Goal: Information Seeking & Learning: Check status

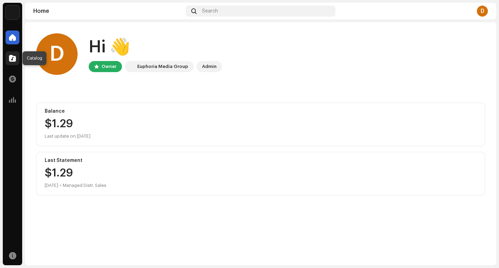
click at [14, 61] on span at bounding box center [12, 58] width 7 height 6
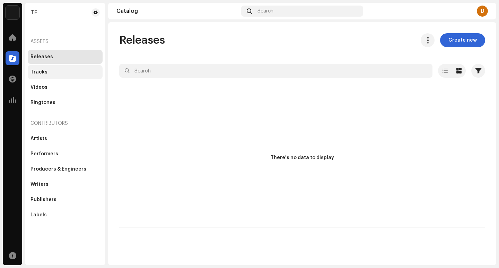
click at [40, 72] on div "Tracks" at bounding box center [38, 72] width 17 height 6
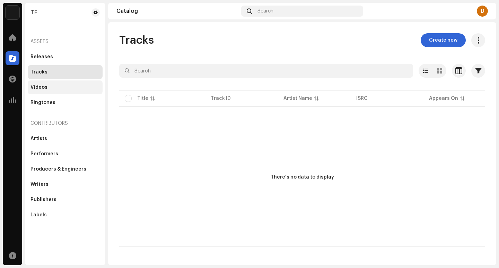
click at [43, 90] on div "Videos" at bounding box center [65, 87] width 75 height 14
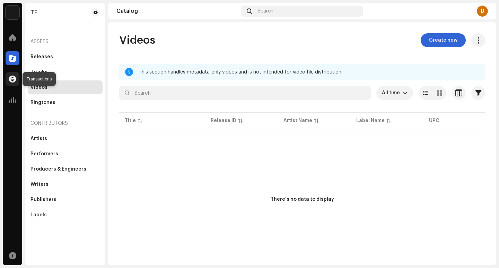
click at [9, 80] on span at bounding box center [12, 79] width 7 height 6
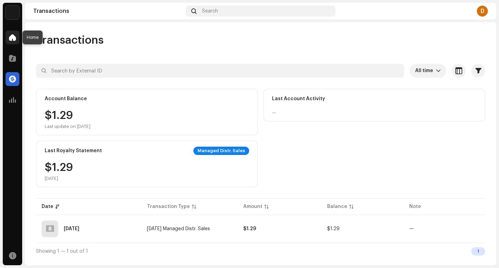
click at [14, 41] on div at bounding box center [13, 37] width 14 height 14
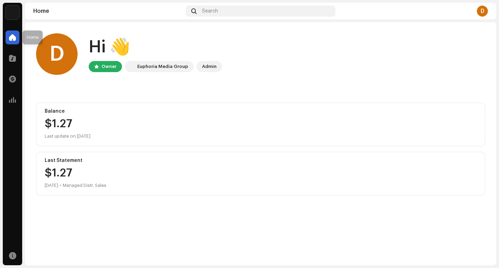
click at [12, 36] on span at bounding box center [12, 38] width 7 height 6
drag, startPoint x: 16, startPoint y: 60, endPoint x: 86, endPoint y: 23, distance: 79.0
click at [19, 59] on div at bounding box center [13, 58] width 14 height 14
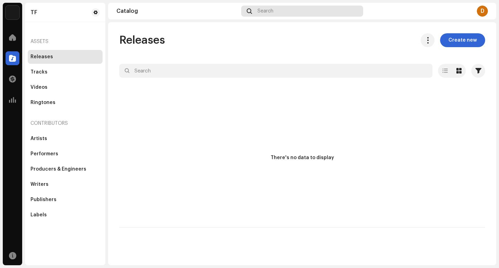
click at [278, 12] on div "Search" at bounding box center [302, 11] width 122 height 11
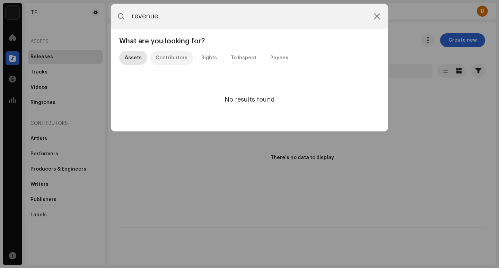
type input "revenue"
click at [178, 58] on div "Contributors" at bounding box center [171, 58] width 32 height 14
click at [214, 57] on p-tab "Rights" at bounding box center [209, 58] width 27 height 14
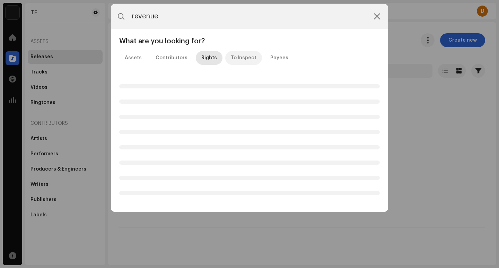
click at [244, 61] on div "To Inspect" at bounding box center [244, 58] width 26 height 14
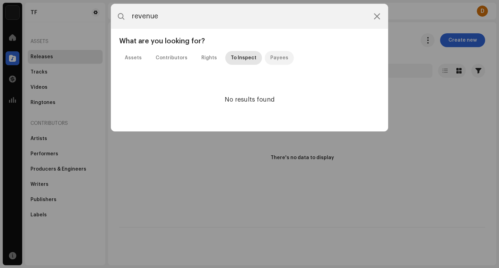
click at [284, 56] on p-tab "Payees" at bounding box center [279, 58] width 29 height 14
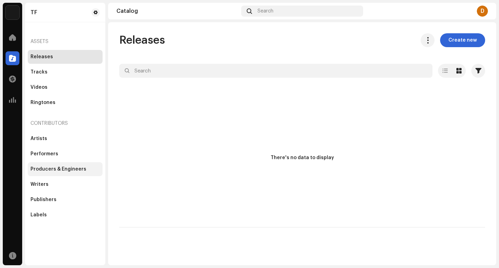
click at [76, 167] on div "Producers & Engineers" at bounding box center [58, 169] width 56 height 6
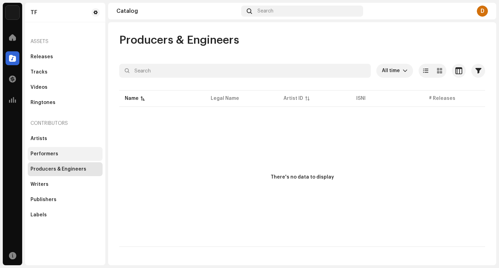
click at [49, 158] on div "Performers" at bounding box center [65, 154] width 75 height 14
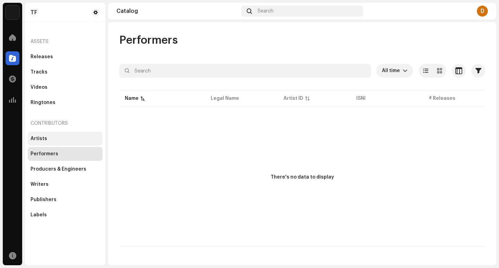
click at [42, 143] on div "Artists" at bounding box center [65, 139] width 75 height 14
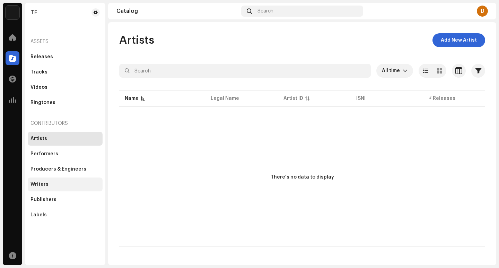
click at [49, 185] on div "Writers" at bounding box center [64, 184] width 69 height 6
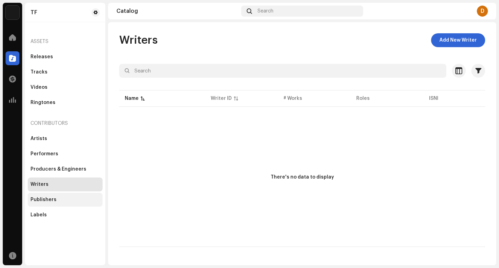
click at [51, 192] on div "Publishers" at bounding box center [65, 199] width 75 height 14
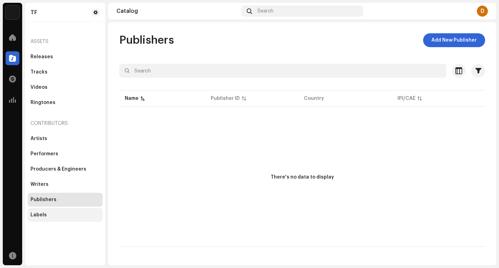
click at [50, 212] on div "Labels" at bounding box center [64, 215] width 69 height 6
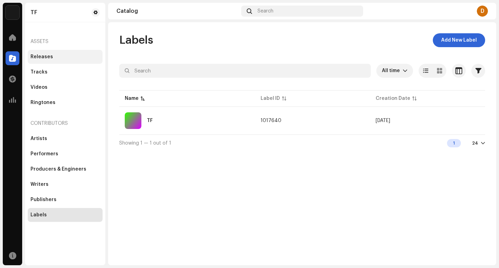
click at [51, 58] on div "Releases" at bounding box center [41, 57] width 23 height 6
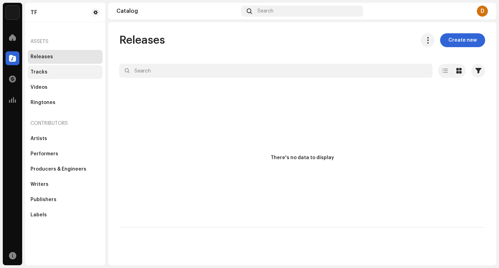
click at [54, 76] on div "Tracks" at bounding box center [65, 72] width 75 height 14
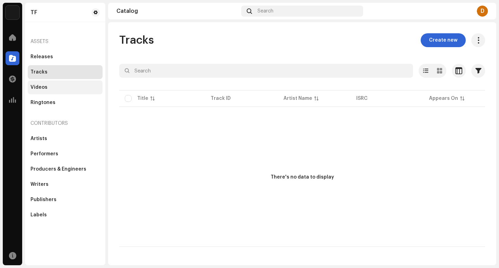
drag, startPoint x: 56, startPoint y: 95, endPoint x: 55, endPoint y: 90, distance: 4.6
click at [56, 93] on div "Releases Tracks Videos Ringtones" at bounding box center [65, 80] width 75 height 60
click at [152, 230] on div "There's no data to display" at bounding box center [302, 177] width 366 height 138
click at [41, 71] on div "Tracks" at bounding box center [38, 72] width 17 height 6
click at [42, 71] on div "Tracks" at bounding box center [38, 72] width 17 height 6
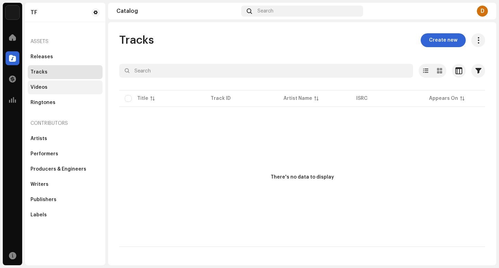
click at [51, 89] on div "Videos" at bounding box center [64, 87] width 69 height 6
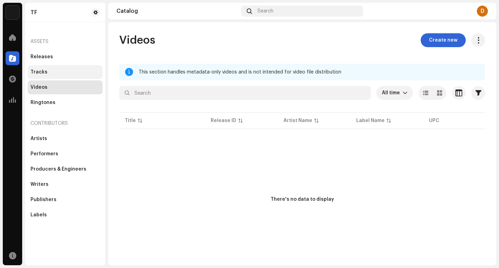
drag, startPoint x: 52, startPoint y: 69, endPoint x: 35, endPoint y: 51, distance: 25.0
click at [52, 69] on div "Tracks" at bounding box center [65, 72] width 75 height 14
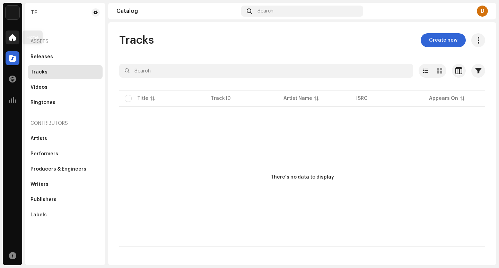
click at [13, 41] on div at bounding box center [13, 37] width 14 height 14
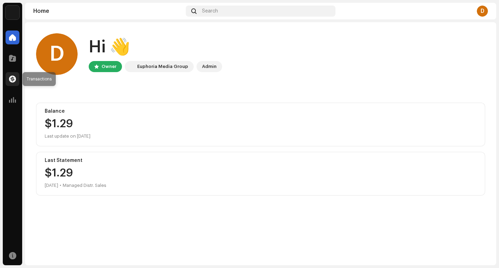
click at [17, 80] on div at bounding box center [13, 79] width 14 height 14
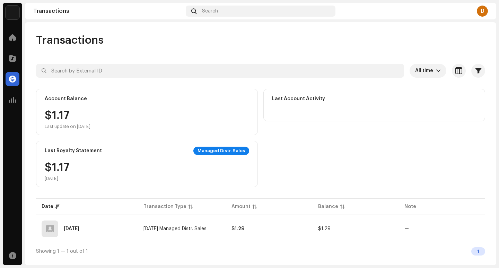
click at [20, 98] on div "Analytics" at bounding box center [12, 99] width 19 height 19
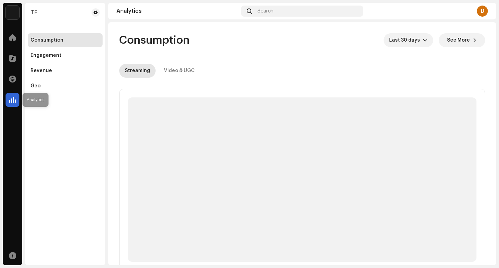
click at [15, 98] on span at bounding box center [12, 100] width 7 height 6
click at [48, 71] on div "Revenue" at bounding box center [40, 71] width 21 height 6
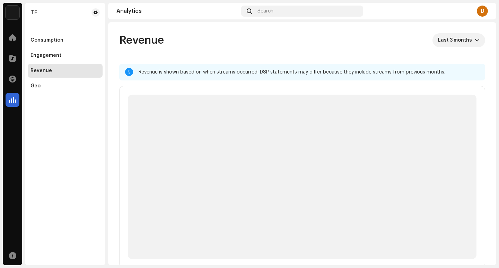
drag, startPoint x: 155, startPoint y: 66, endPoint x: 169, endPoint y: 67, distance: 14.6
click at [169, 67] on div "Revenue is shown based on when streams occurred. DSP statements may differ beca…" at bounding box center [302, 72] width 366 height 17
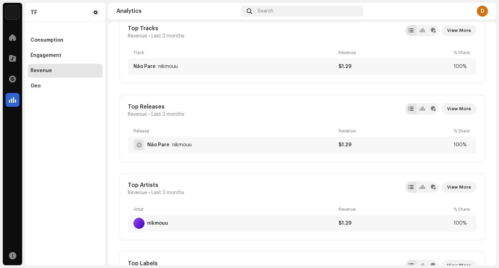
scroll to position [312, 0]
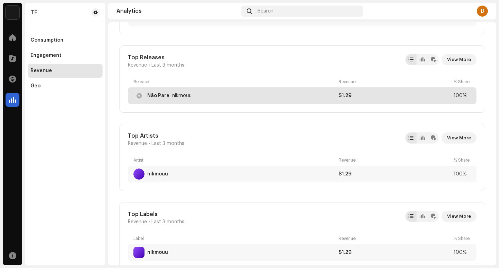
drag, startPoint x: 160, startPoint y: 92, endPoint x: 207, endPoint y: 92, distance: 46.7
click at [207, 92] on div "Não Pare nikmouu" at bounding box center [234, 95] width 202 height 11
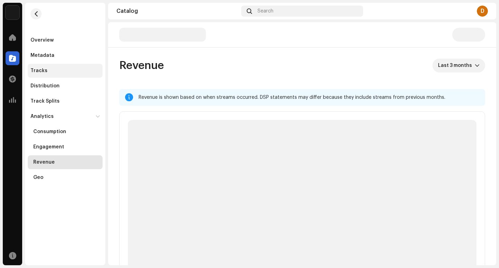
click at [36, 68] on div "Tracks" at bounding box center [65, 71] width 75 height 14
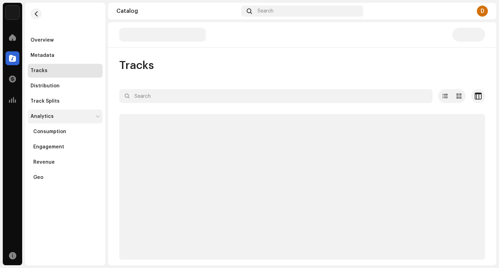
click at [92, 114] on div "Analytics" at bounding box center [61, 117] width 62 height 6
click at [93, 121] on div "Analytics" at bounding box center [65, 116] width 75 height 14
click at [61, 134] on div "Consumption" at bounding box center [49, 132] width 33 height 6
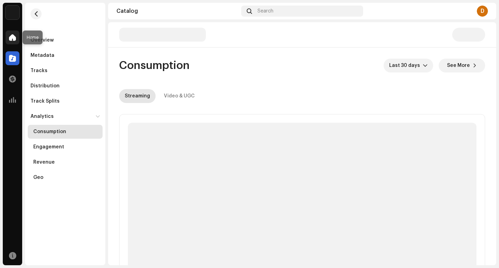
click at [14, 32] on div at bounding box center [13, 37] width 14 height 14
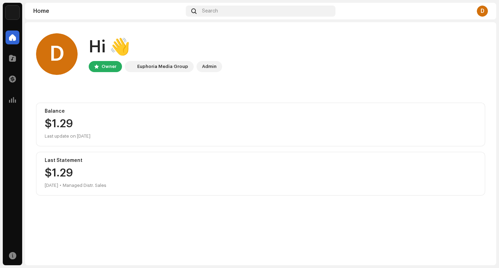
drag, startPoint x: 55, startPoint y: 125, endPoint x: 79, endPoint y: 125, distance: 23.9
click at [79, 125] on div "$1.29" at bounding box center [260, 123] width 431 height 11
